Goal: Task Accomplishment & Management: Manage account settings

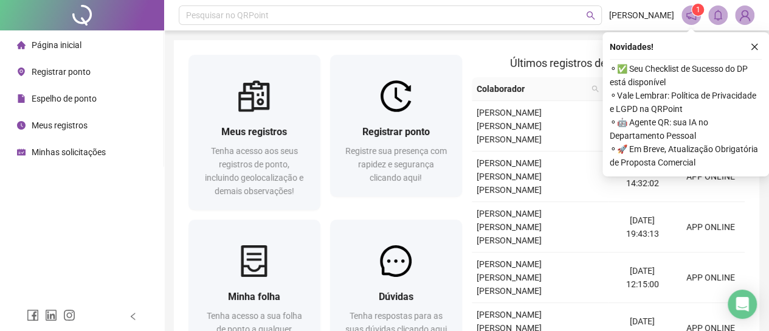
click at [89, 97] on span "Espelho de ponto" at bounding box center [64, 99] width 65 height 10
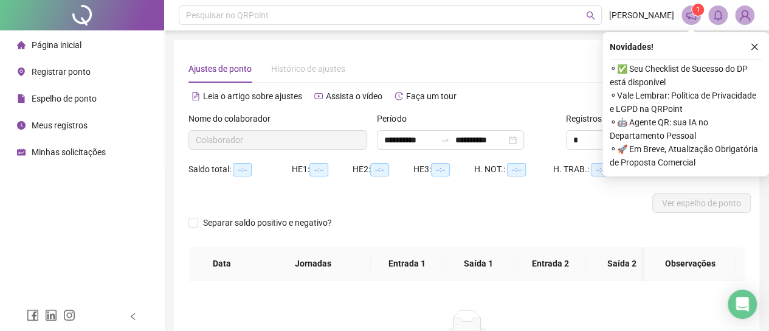
type input "**********"
click at [750, 47] on icon "close" at bounding box center [754, 47] width 9 height 9
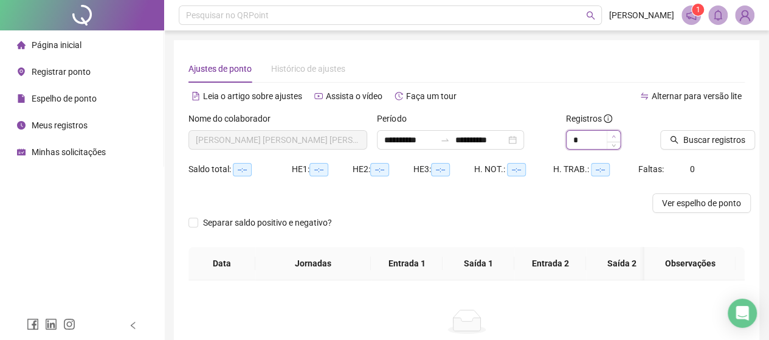
type input "*"
click at [612, 136] on icon "up" at bounding box center [613, 136] width 4 height 4
click at [688, 138] on span "Buscar registros" at bounding box center [714, 139] width 62 height 13
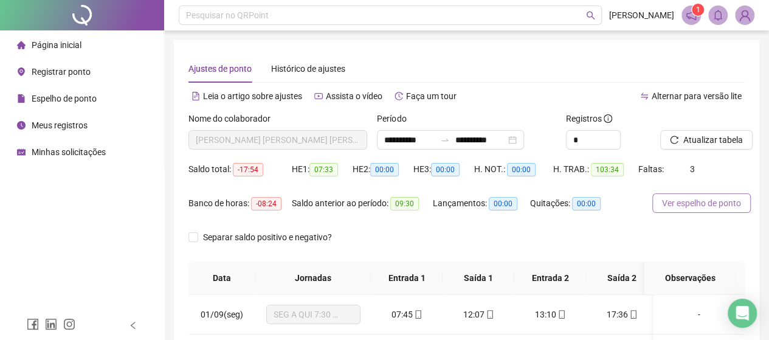
click at [682, 205] on span "Ver espelho de ponto" at bounding box center [701, 202] width 79 height 13
click at [410, 141] on input "**********" at bounding box center [409, 139] width 51 height 13
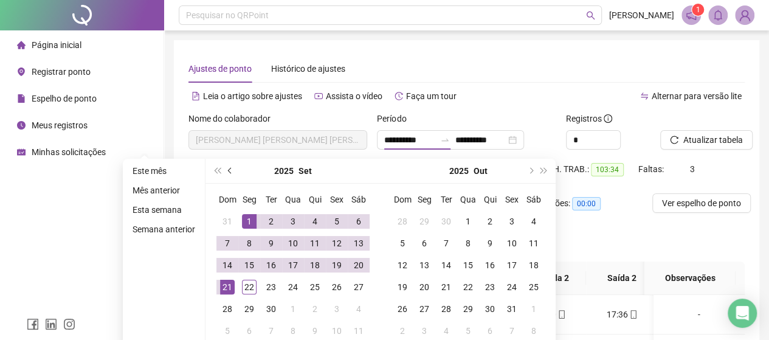
click at [226, 171] on button "prev-year" at bounding box center [230, 171] width 13 height 24
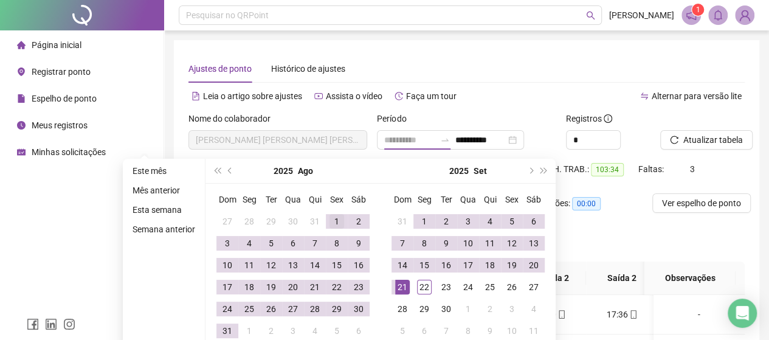
type input "**********"
click at [335, 218] on div "1" at bounding box center [336, 221] width 15 height 15
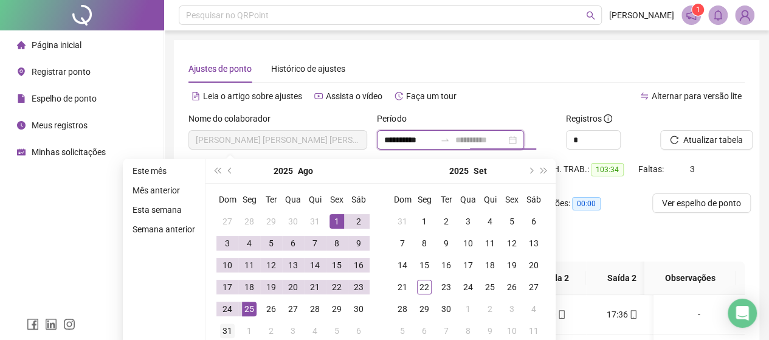
type input "**********"
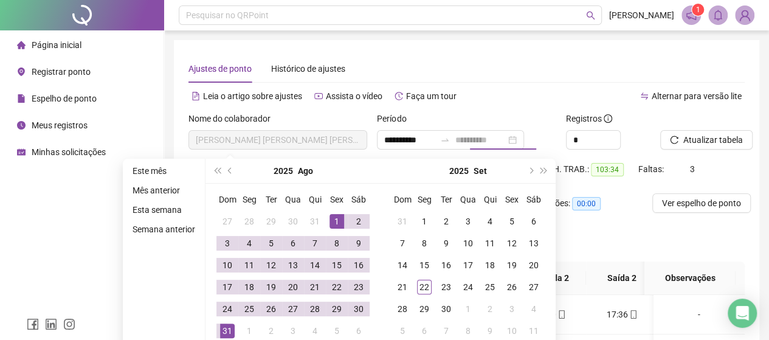
drag, startPoint x: 220, startPoint y: 327, endPoint x: 233, endPoint y: 331, distance: 13.7
click at [221, 327] on div "31" at bounding box center [227, 330] width 15 height 15
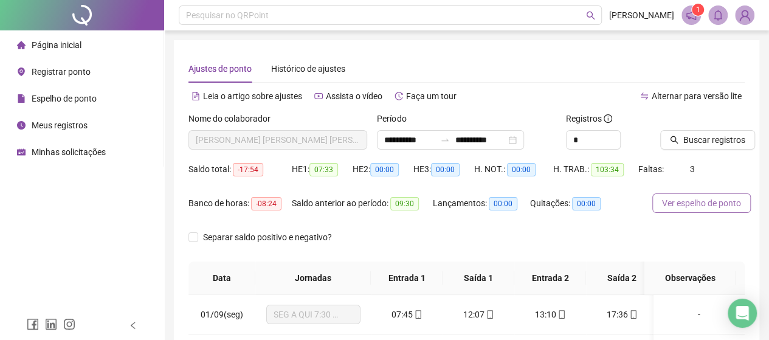
click at [670, 201] on span "Ver espelho de ponto" at bounding box center [701, 202] width 79 height 13
click at [86, 152] on span "Minhas solicitações" at bounding box center [69, 152] width 74 height 10
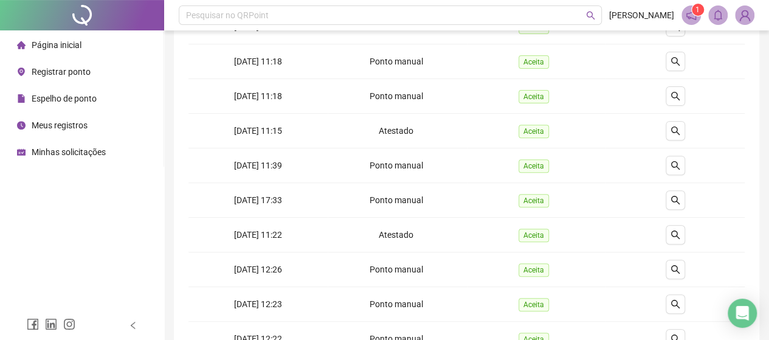
scroll to position [297, 0]
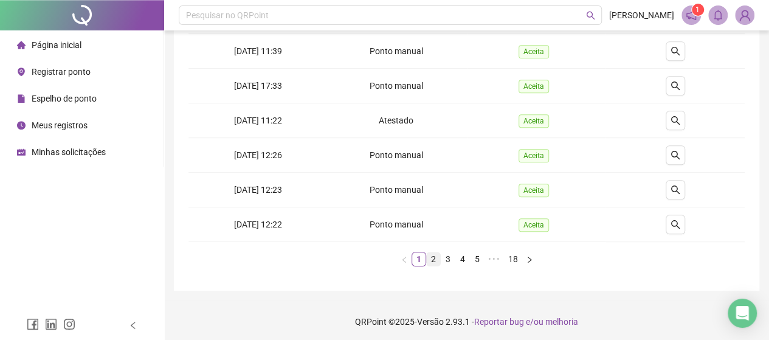
click at [434, 258] on link "2" at bounding box center [433, 258] width 13 height 13
click at [445, 257] on link "3" at bounding box center [447, 258] width 13 height 13
click at [457, 258] on link "4" at bounding box center [462, 258] width 13 height 13
click at [408, 256] on link "1" at bounding box center [411, 258] width 13 height 13
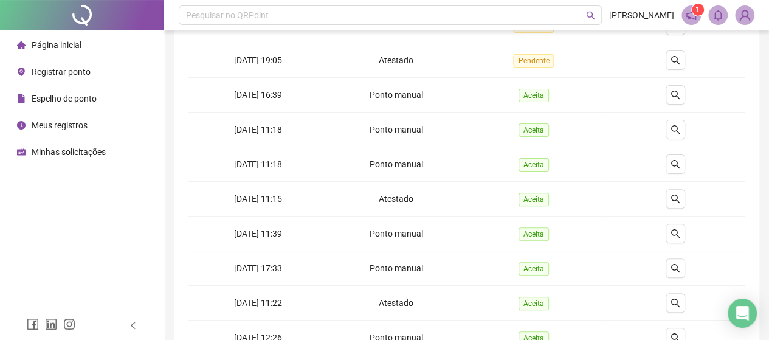
scroll to position [0, 0]
